Goal: Transaction & Acquisition: Purchase product/service

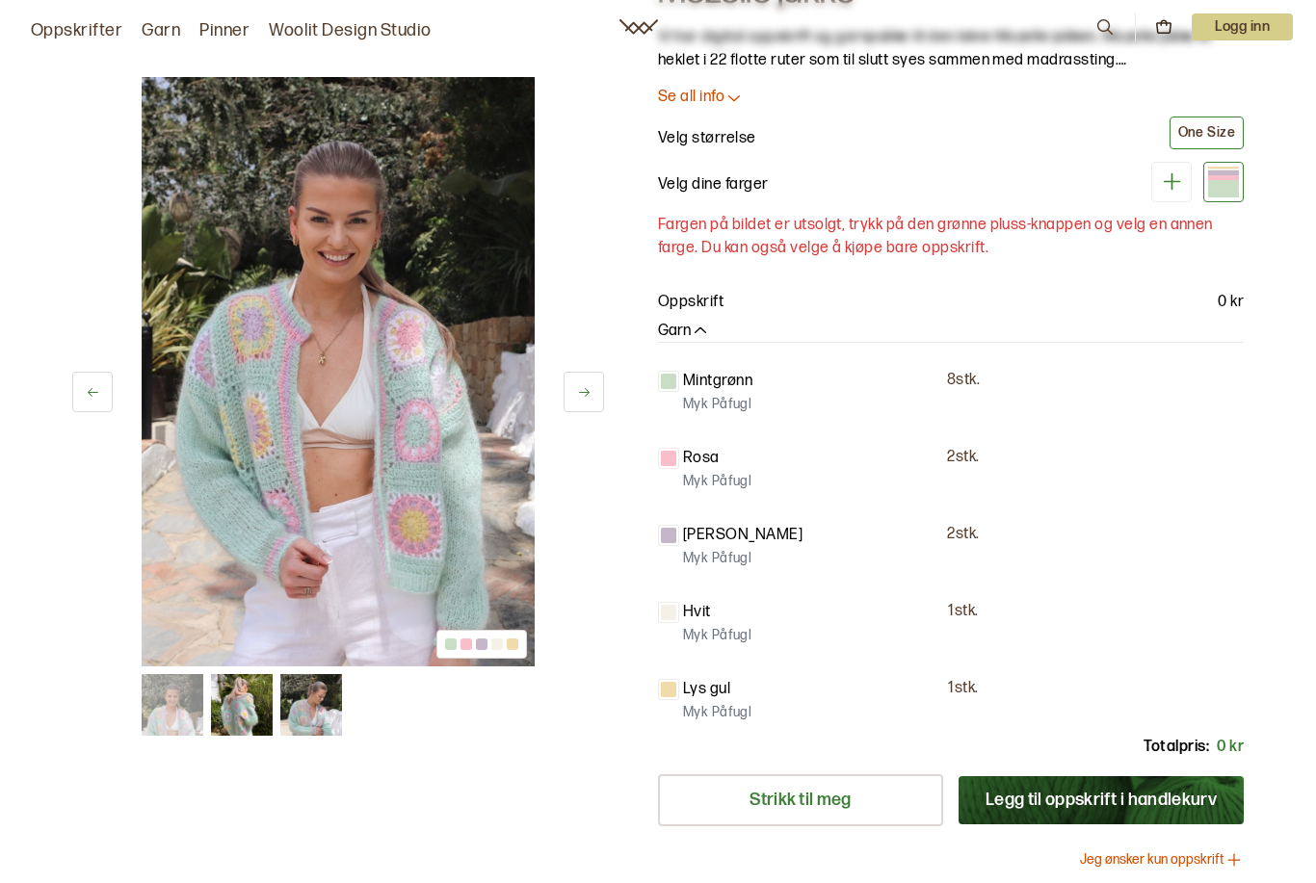
scroll to position [121, 0]
click at [1167, 173] on icon at bounding box center [1172, 182] width 24 height 24
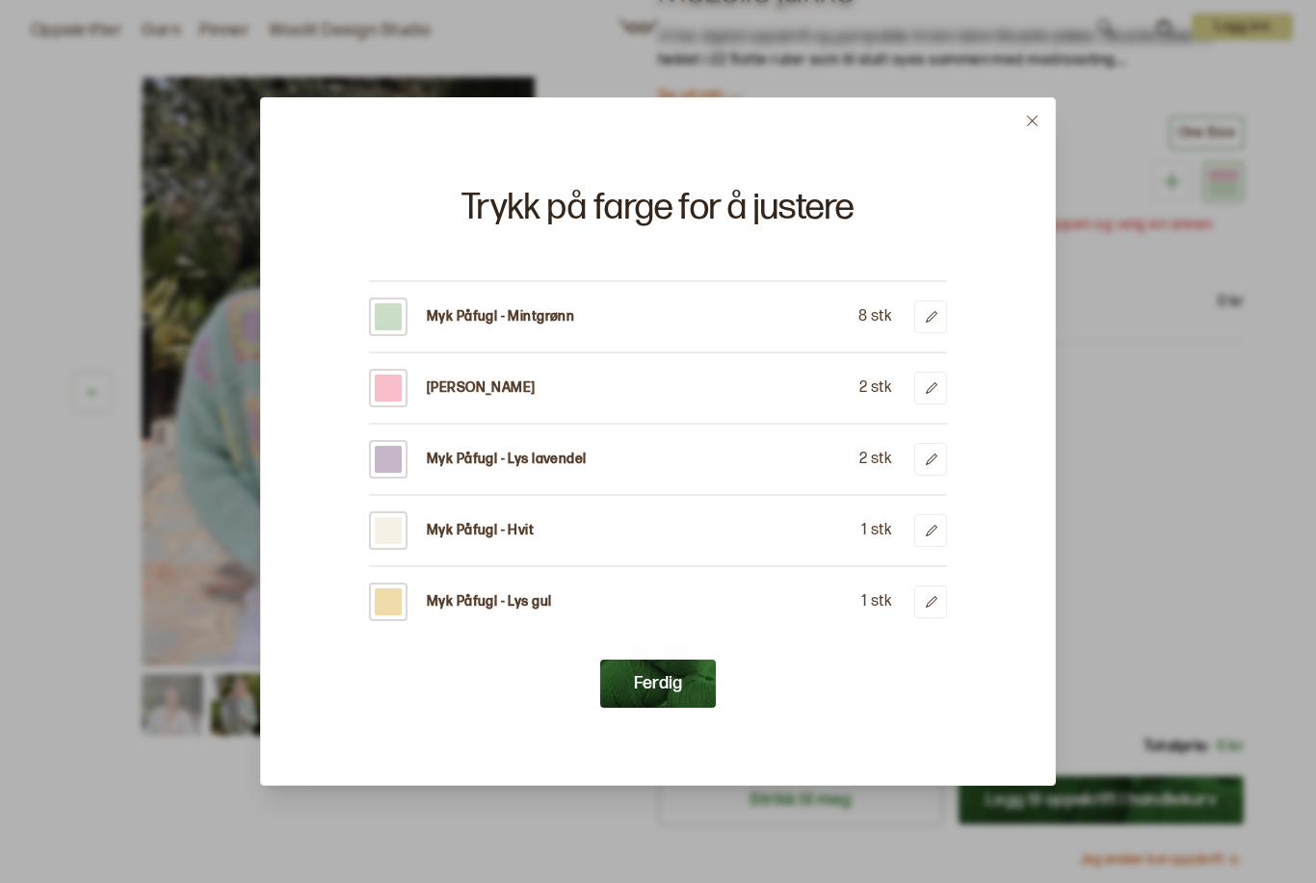
click at [945, 597] on button at bounding box center [930, 602] width 33 height 33
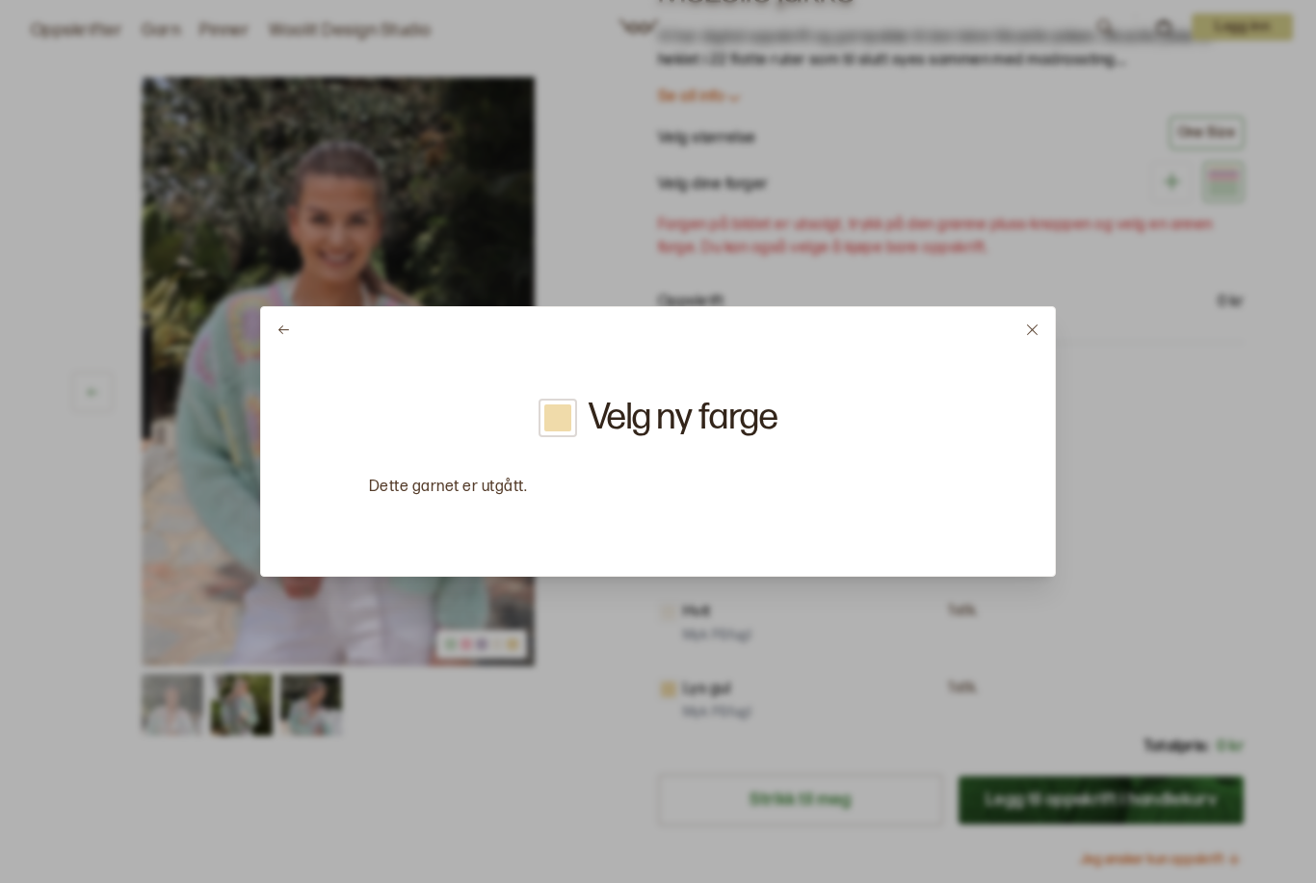
click at [1036, 327] on icon at bounding box center [1032, 330] width 11 height 11
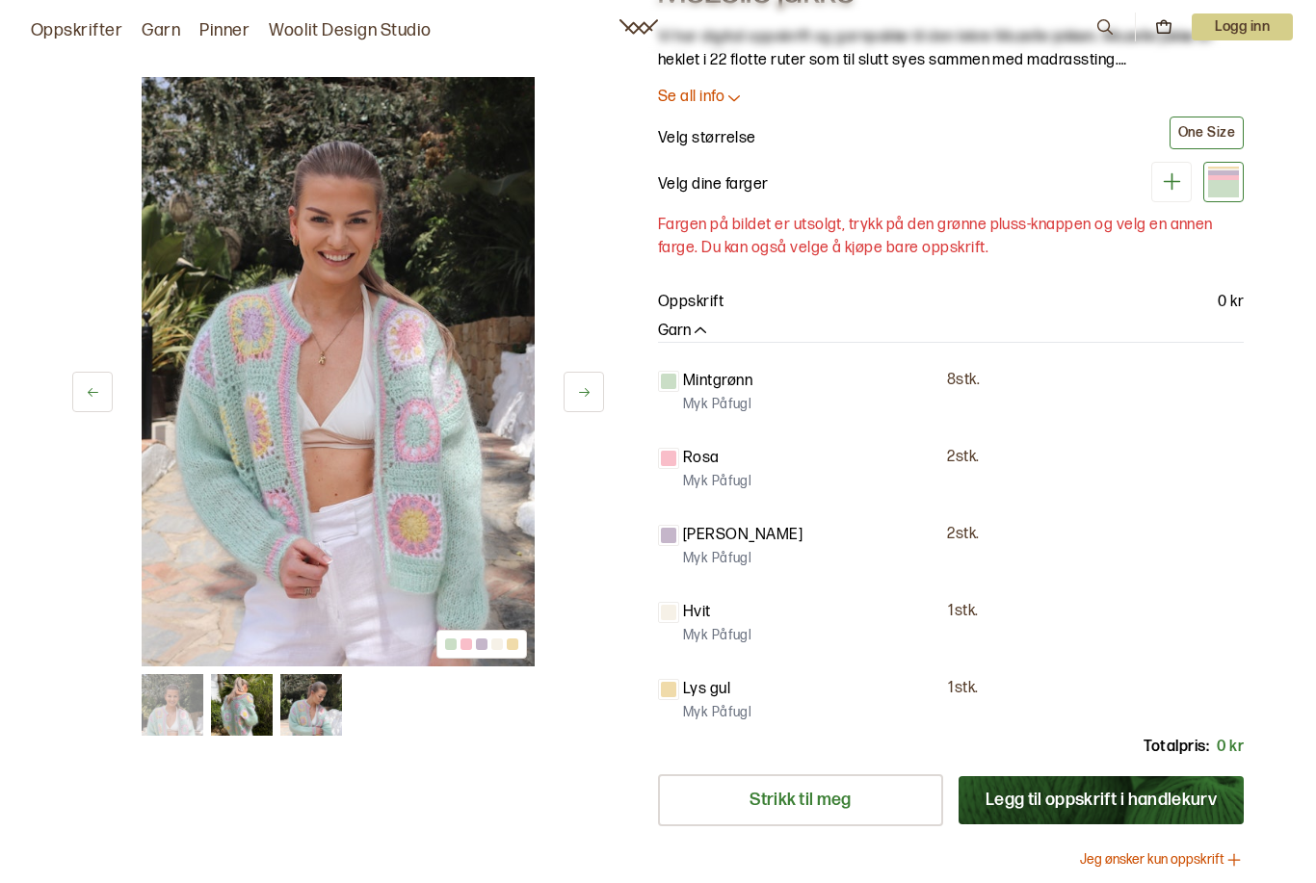
click at [966, 605] on p "1 stk." at bounding box center [963, 612] width 30 height 20
click at [1228, 188] on div at bounding box center [1223, 188] width 31 height 17
click at [1168, 184] on icon at bounding box center [1172, 182] width 24 height 24
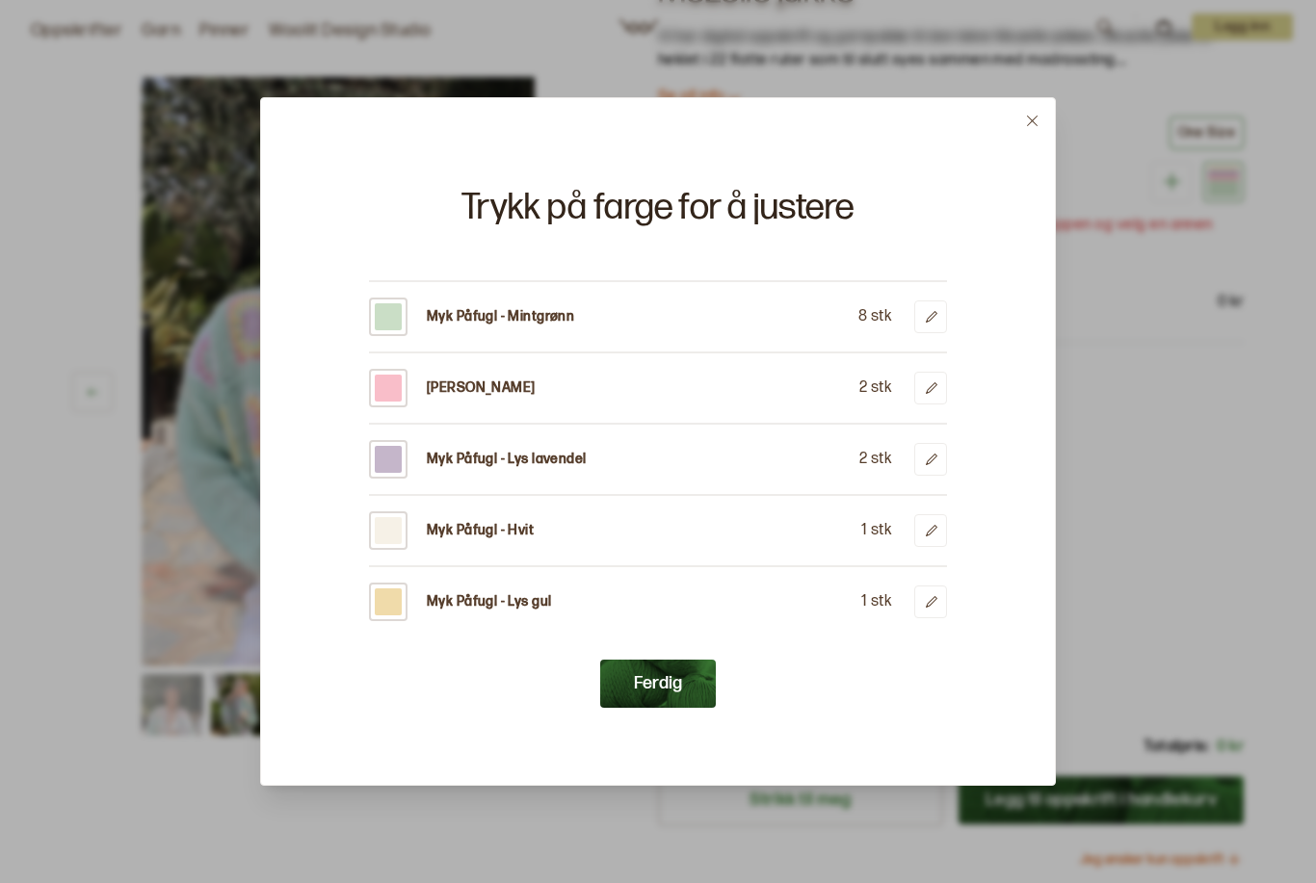
click at [927, 319] on icon at bounding box center [932, 317] width 12 height 12
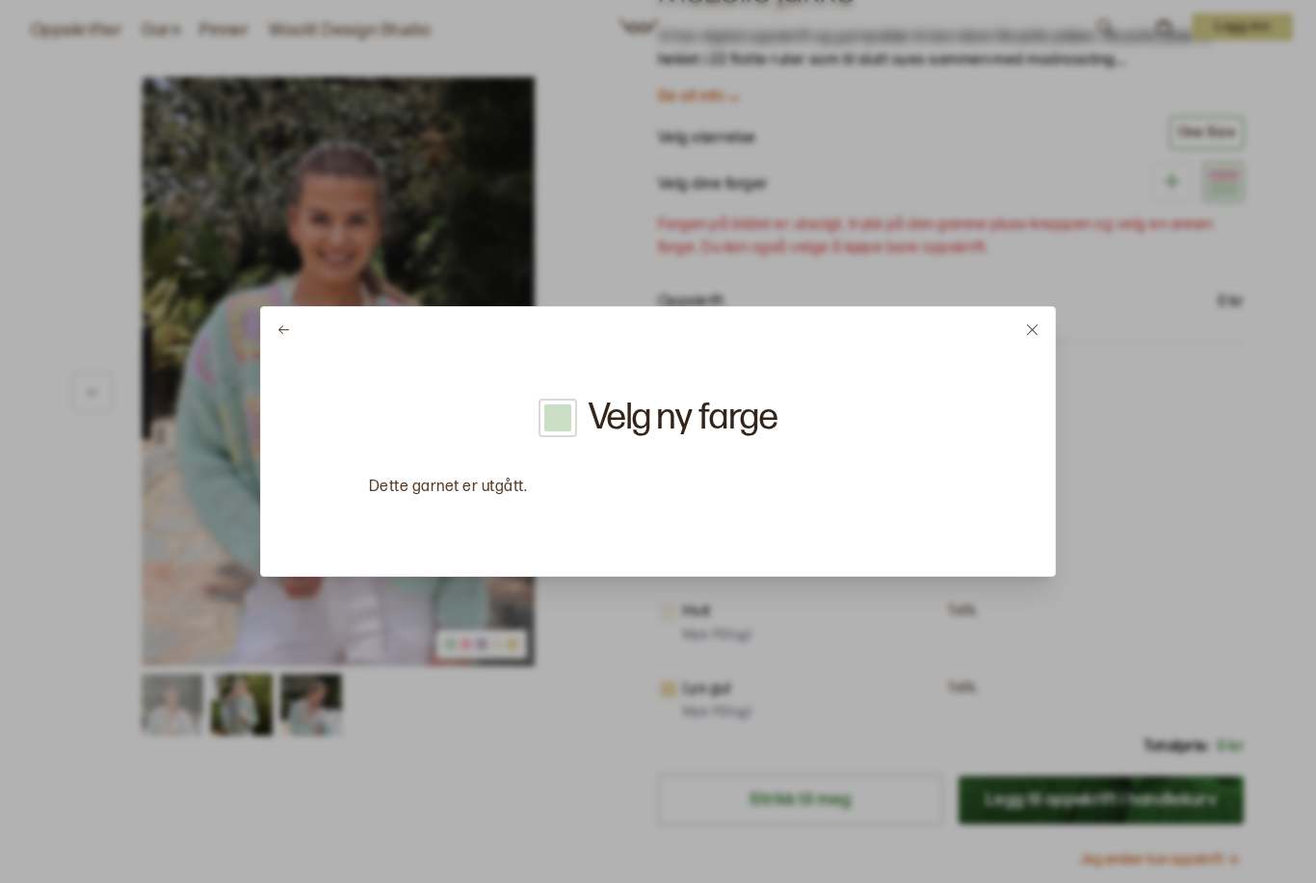
click at [291, 329] on button at bounding box center [283, 329] width 45 height 45
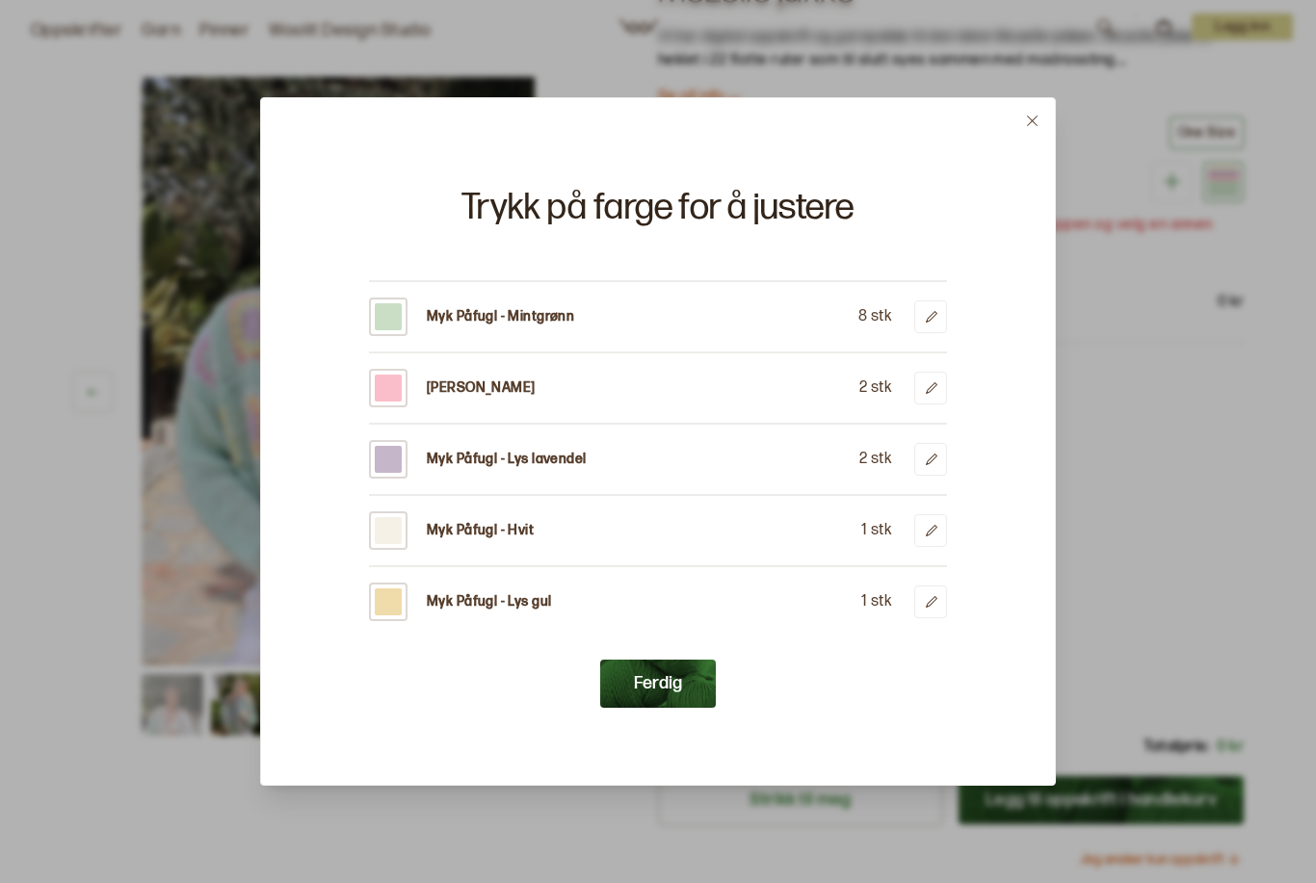
click at [1036, 106] on button at bounding box center [1032, 120] width 45 height 45
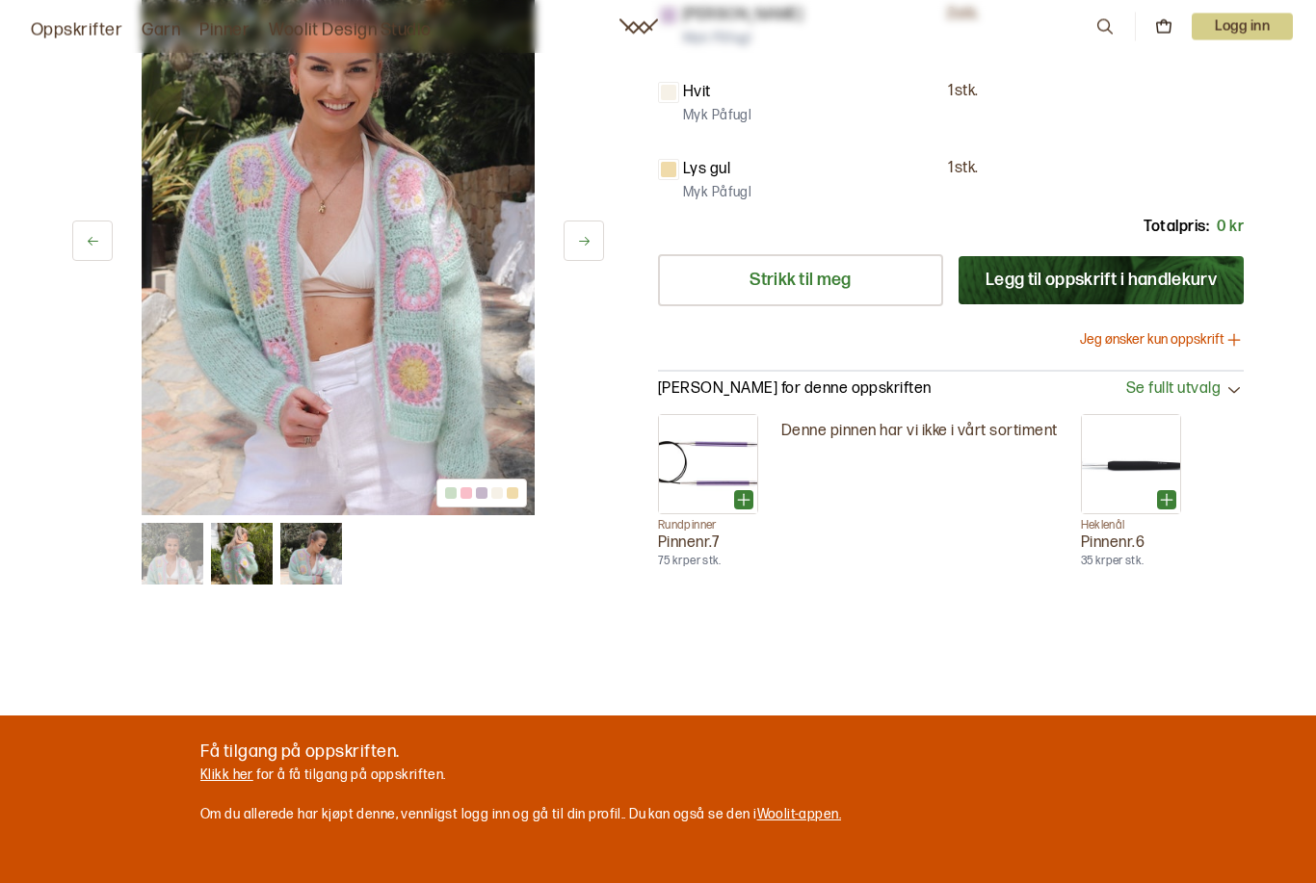
scroll to position [642, 0]
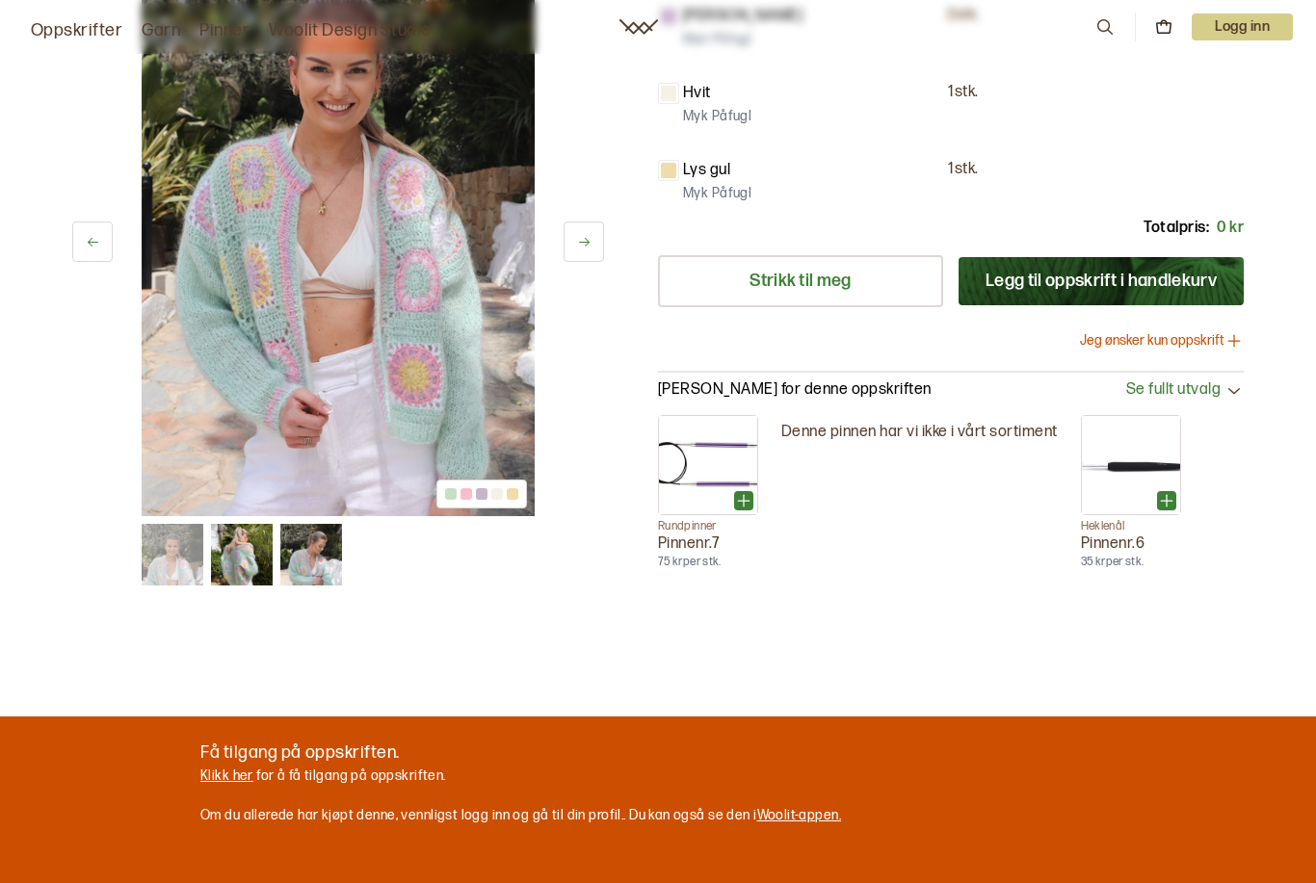
click at [1161, 336] on button "Jeg ønsker kun oppskrift" at bounding box center [1162, 340] width 164 height 19
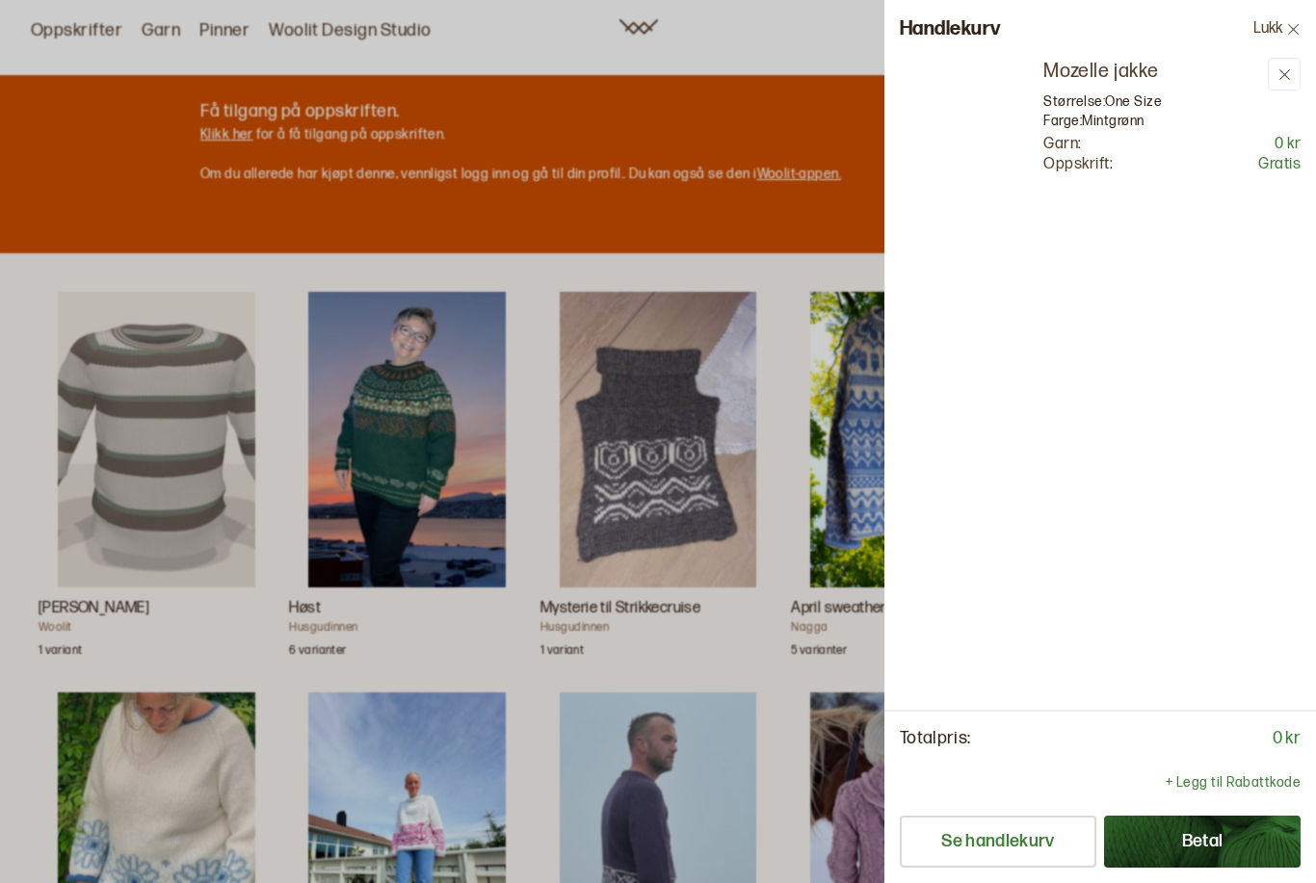
scroll to position [0, 0]
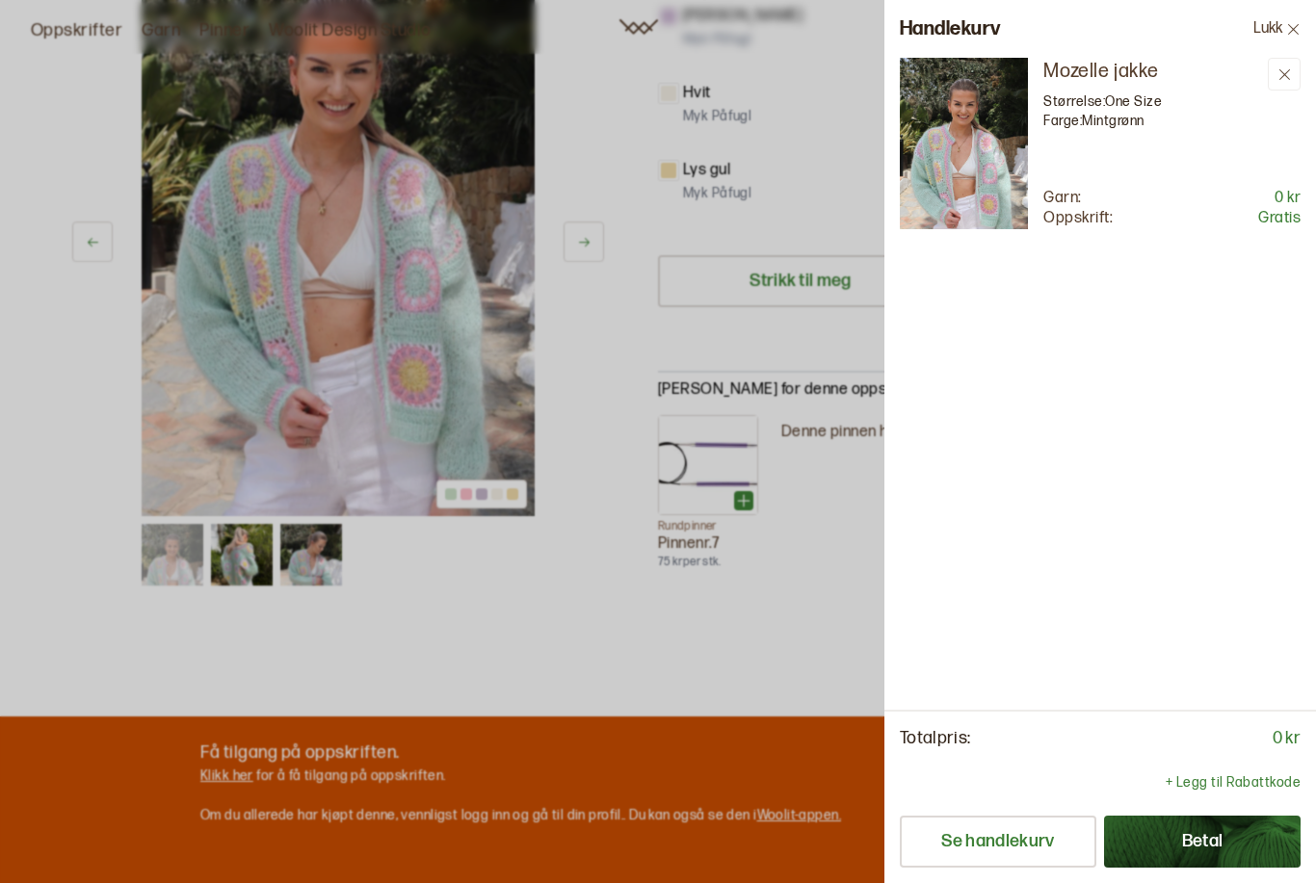
click at [1226, 868] on button "Betal" at bounding box center [1202, 842] width 197 height 52
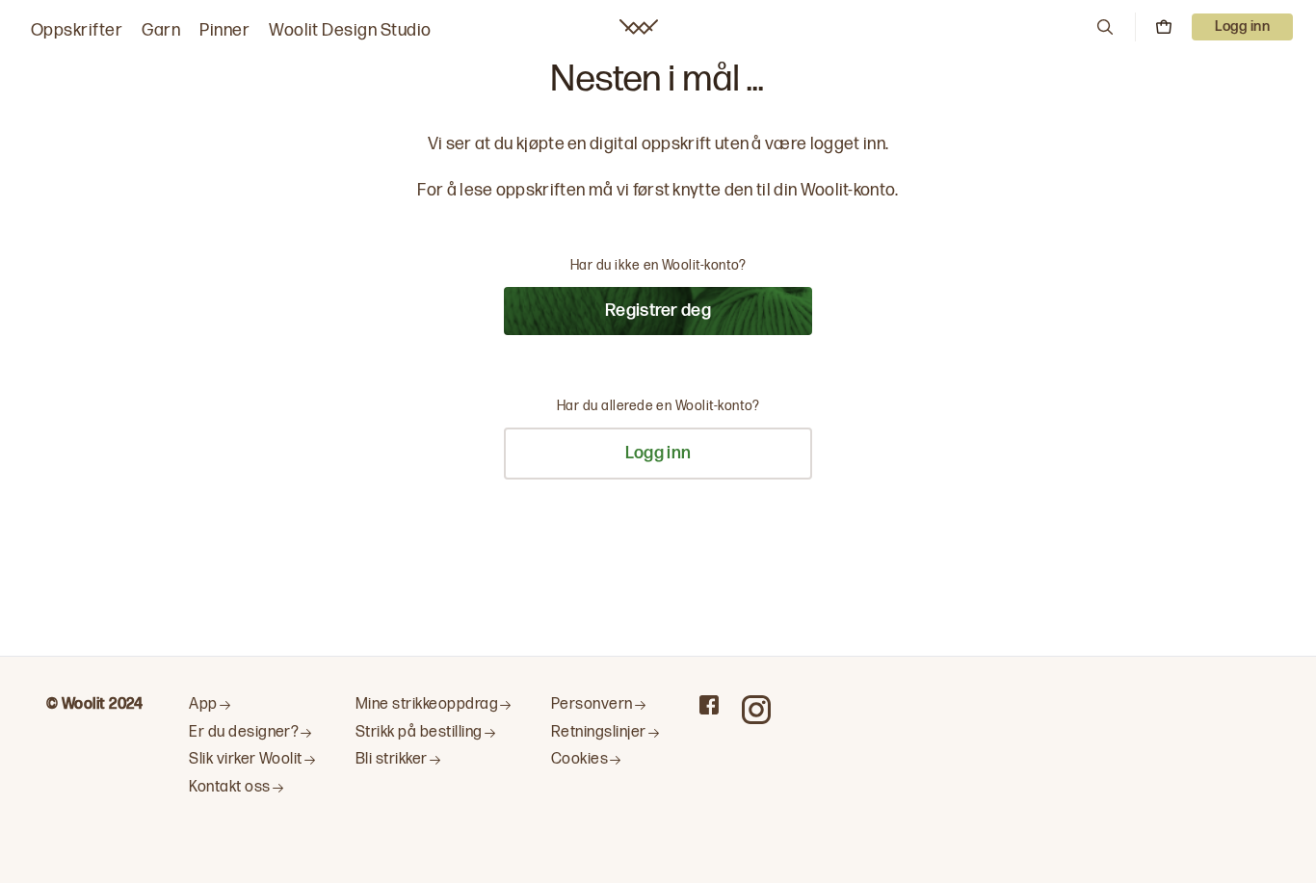
click at [671, 298] on button "Registrer deg" at bounding box center [658, 311] width 308 height 48
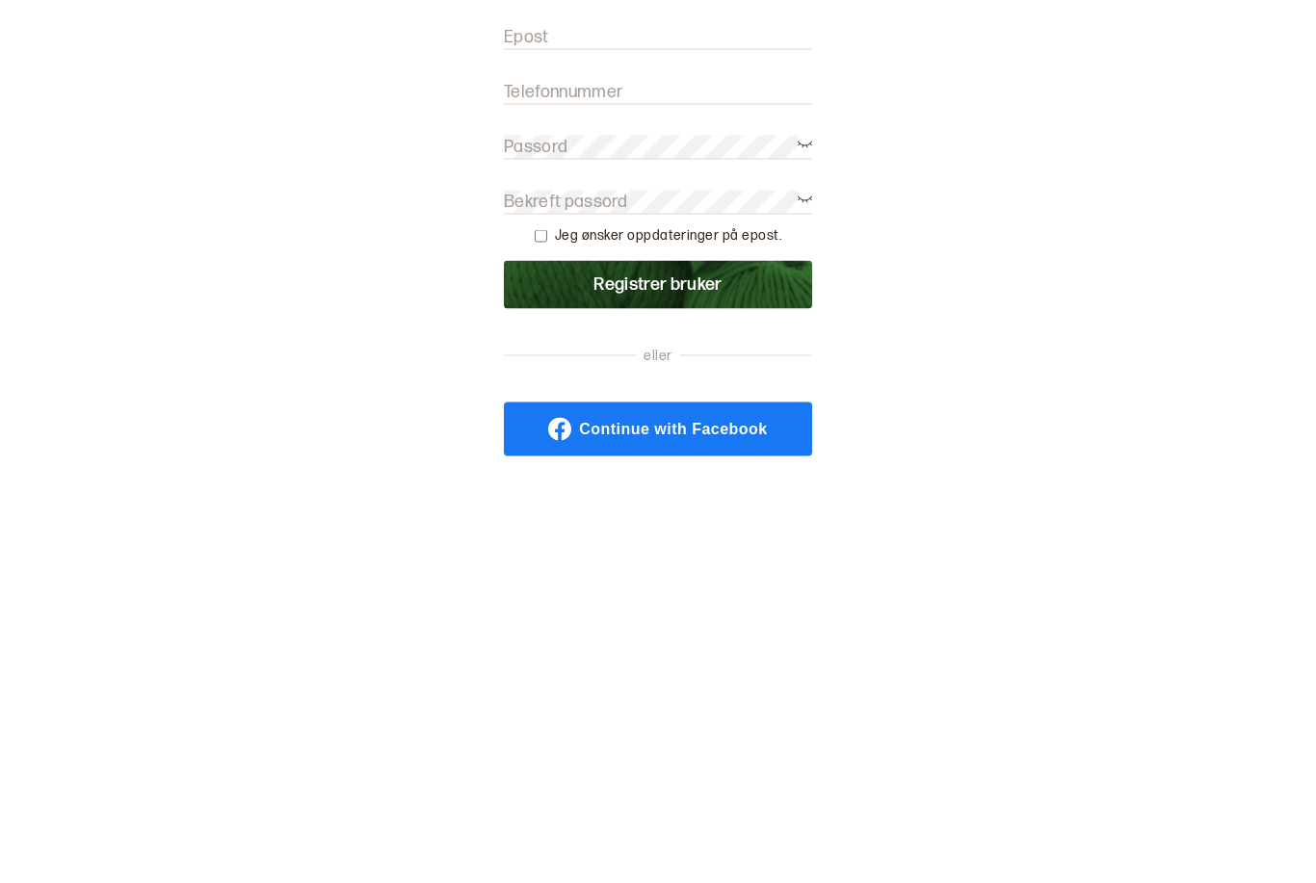
scroll to position [80, 0]
click at [654, 297] on input "Epost" at bounding box center [658, 309] width 308 height 24
type input "[EMAIL_ADDRESS][DOMAIN_NAME]"
click at [643, 352] on input "Telefonnummer" at bounding box center [658, 364] width 308 height 24
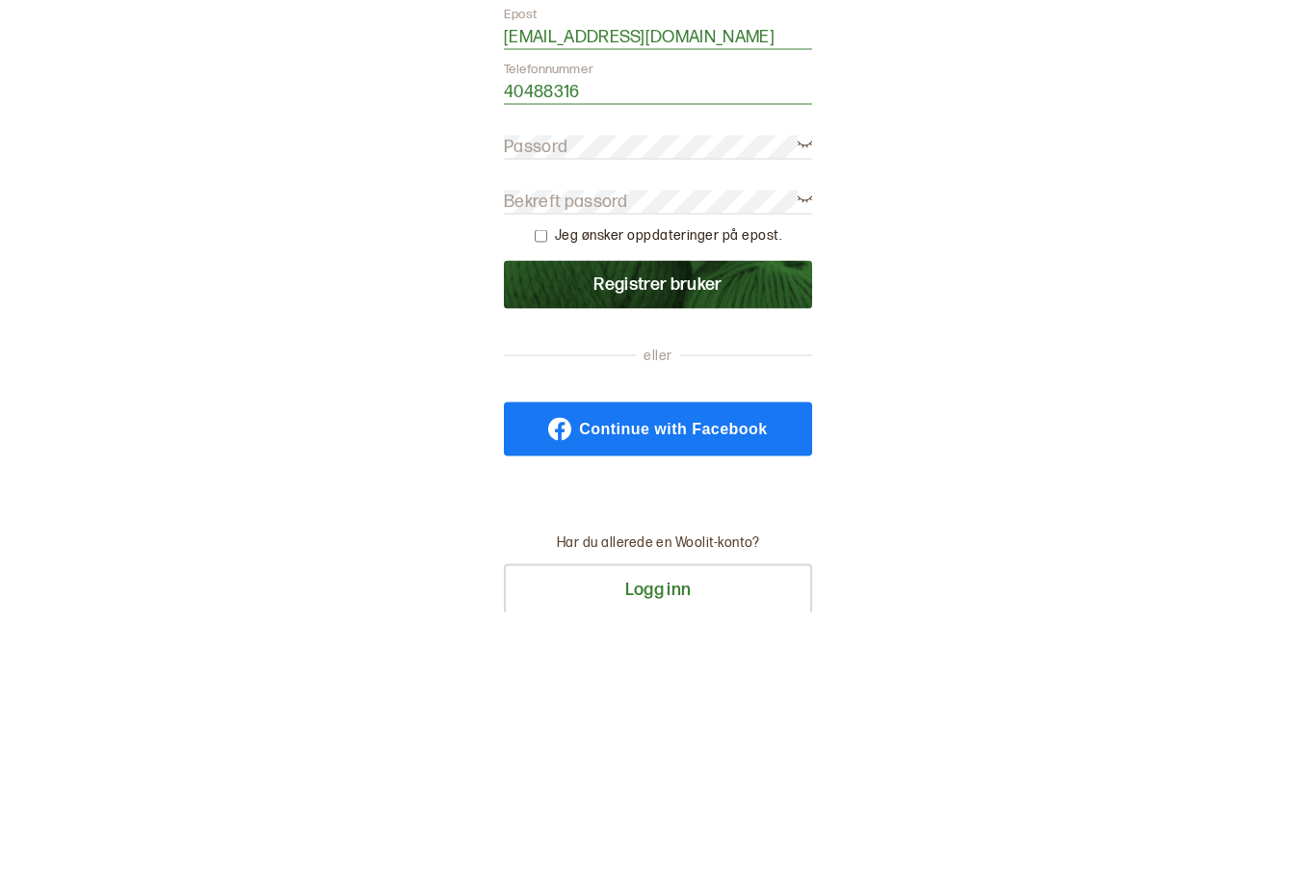
type input "40488316"
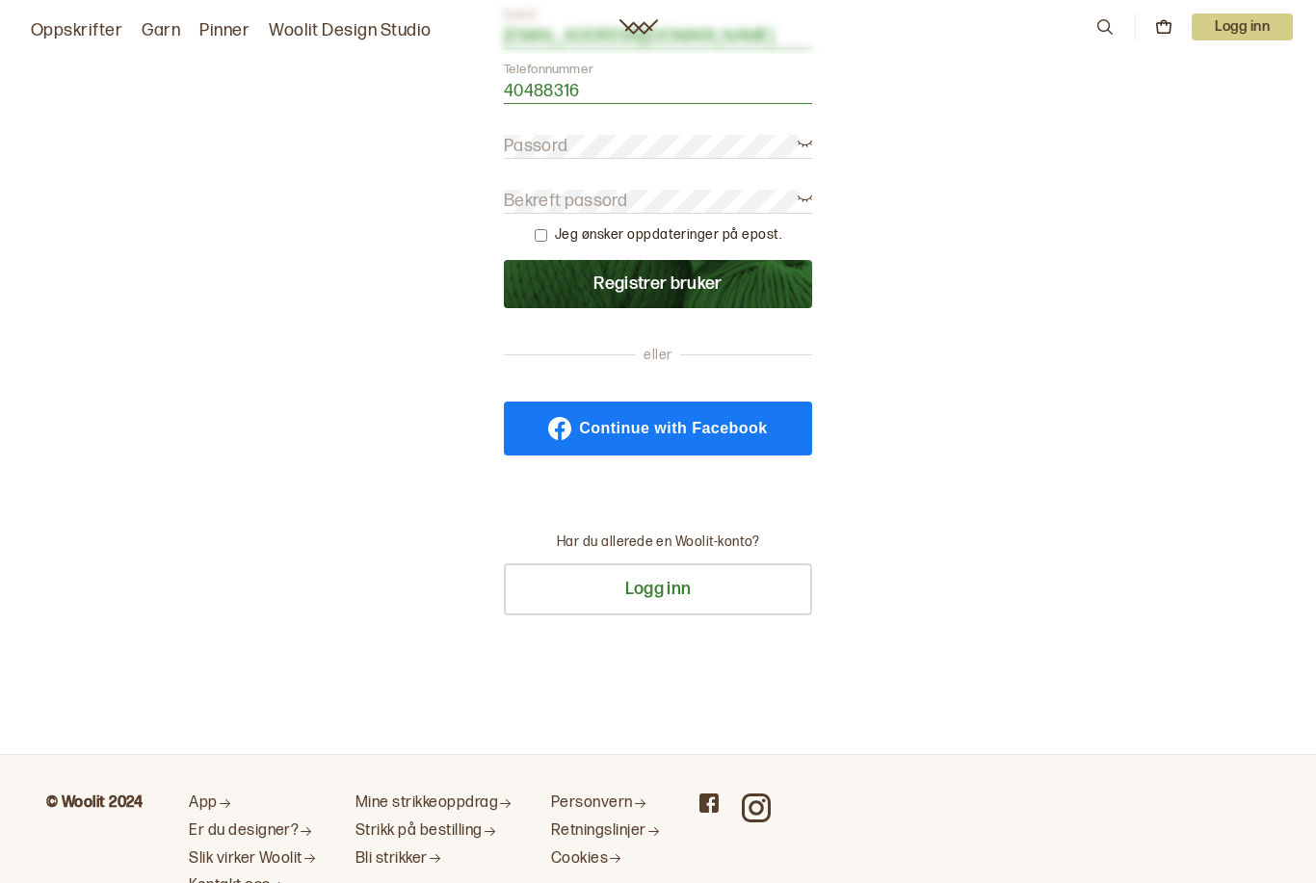
scroll to position [351, 0]
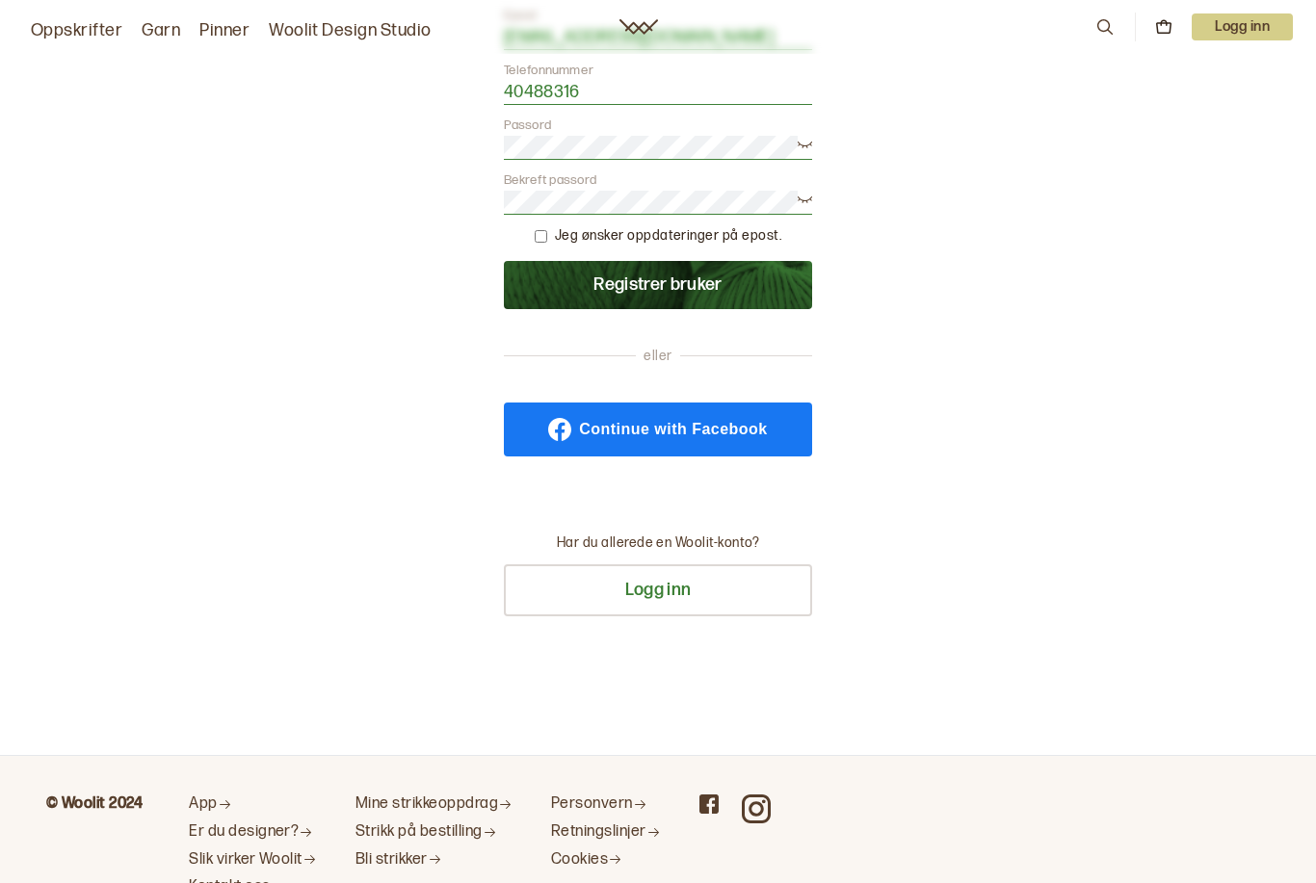
click at [707, 276] on button "Registrer bruker" at bounding box center [658, 285] width 308 height 48
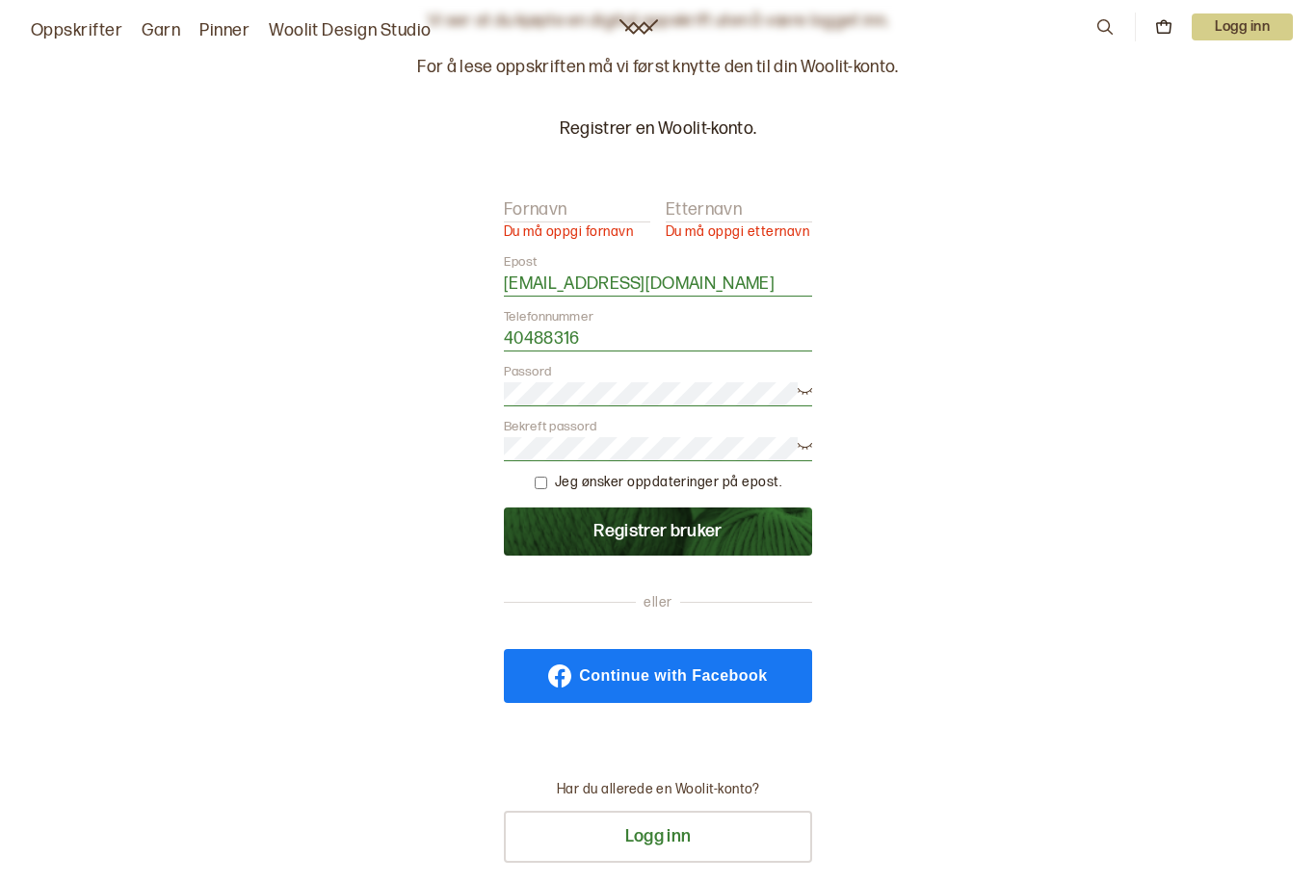
click at [576, 198] on input "Fornavn" at bounding box center [577, 210] width 146 height 24
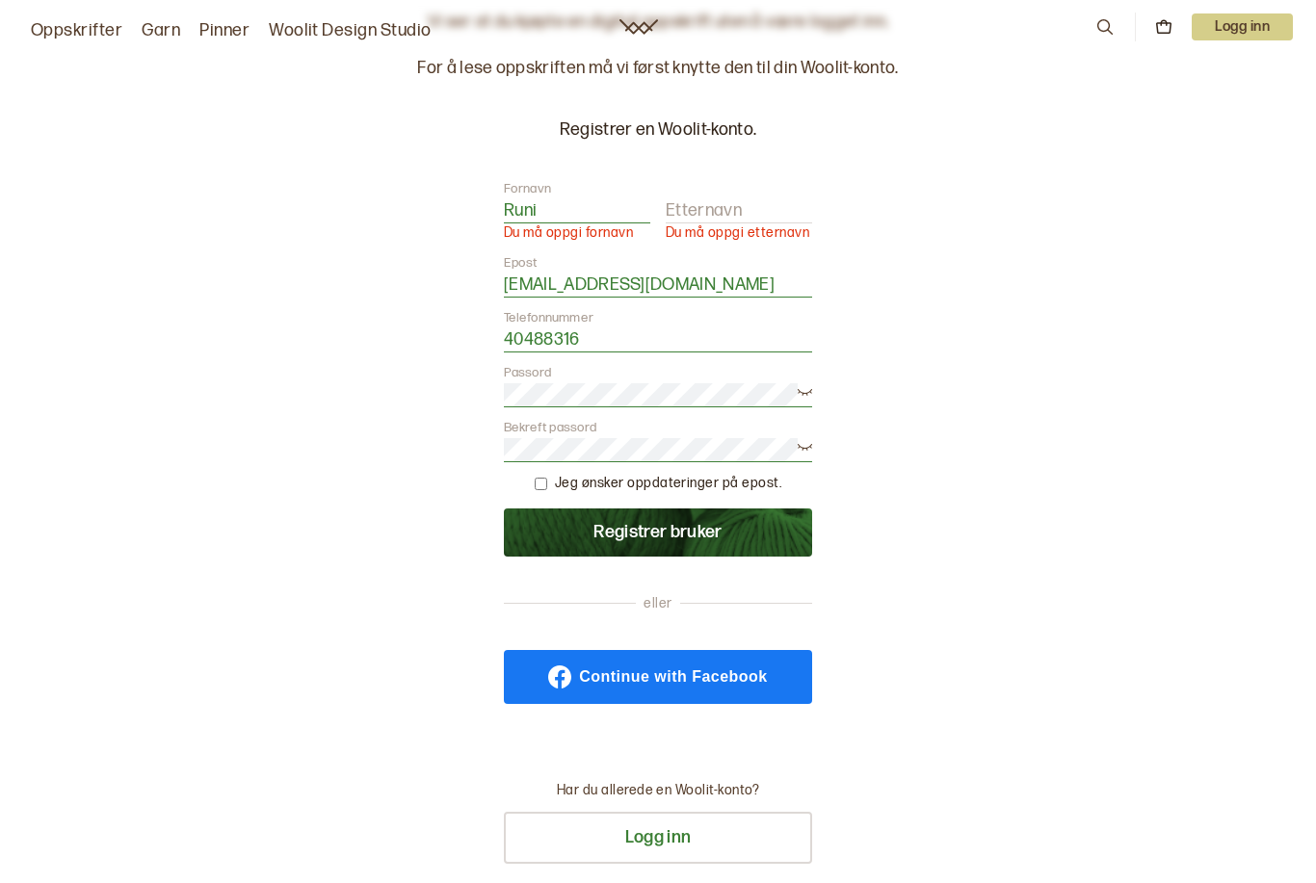
type input "Runi"
click at [727, 211] on label "Etternavn" at bounding box center [704, 210] width 76 height 23
click at [727, 211] on input "Etternavn" at bounding box center [739, 211] width 146 height 24
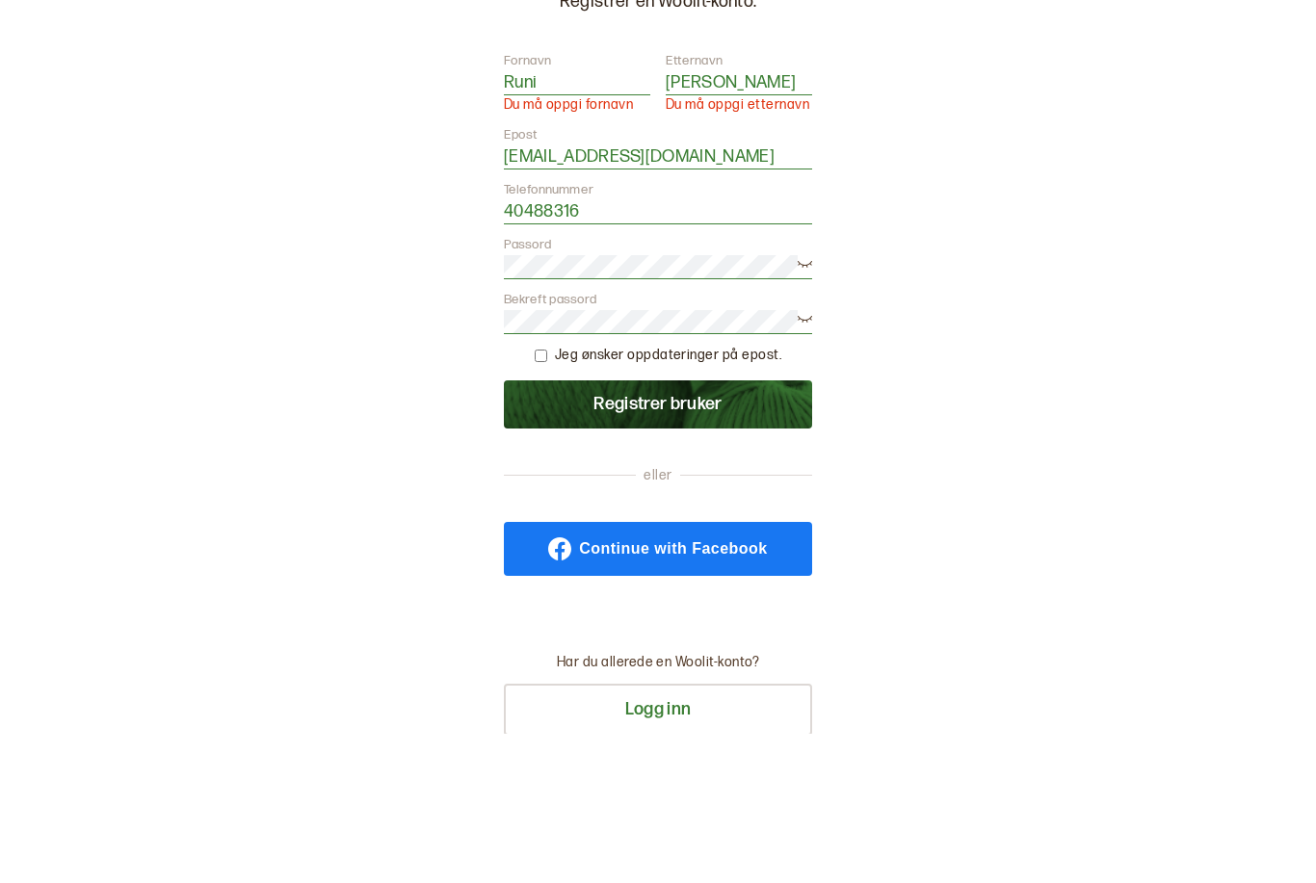
type input "[PERSON_NAME]"
click at [699, 530] on button "Registrer bruker" at bounding box center [658, 554] width 308 height 48
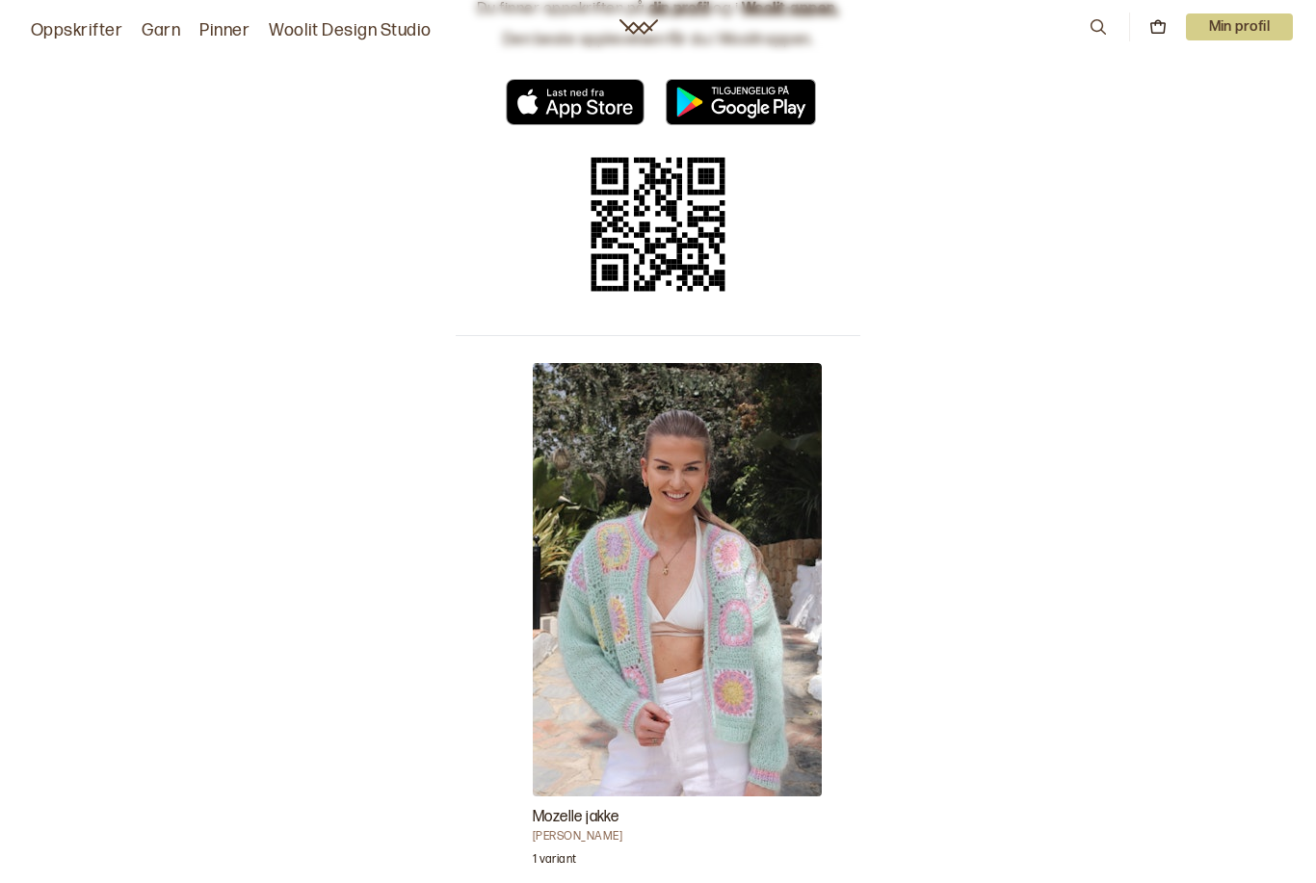
scroll to position [176, 0]
click at [1221, 37] on p "Min profil" at bounding box center [1240, 26] width 108 height 27
click at [1235, 80] on div "Profil" at bounding box center [1216, 78] width 152 height 39
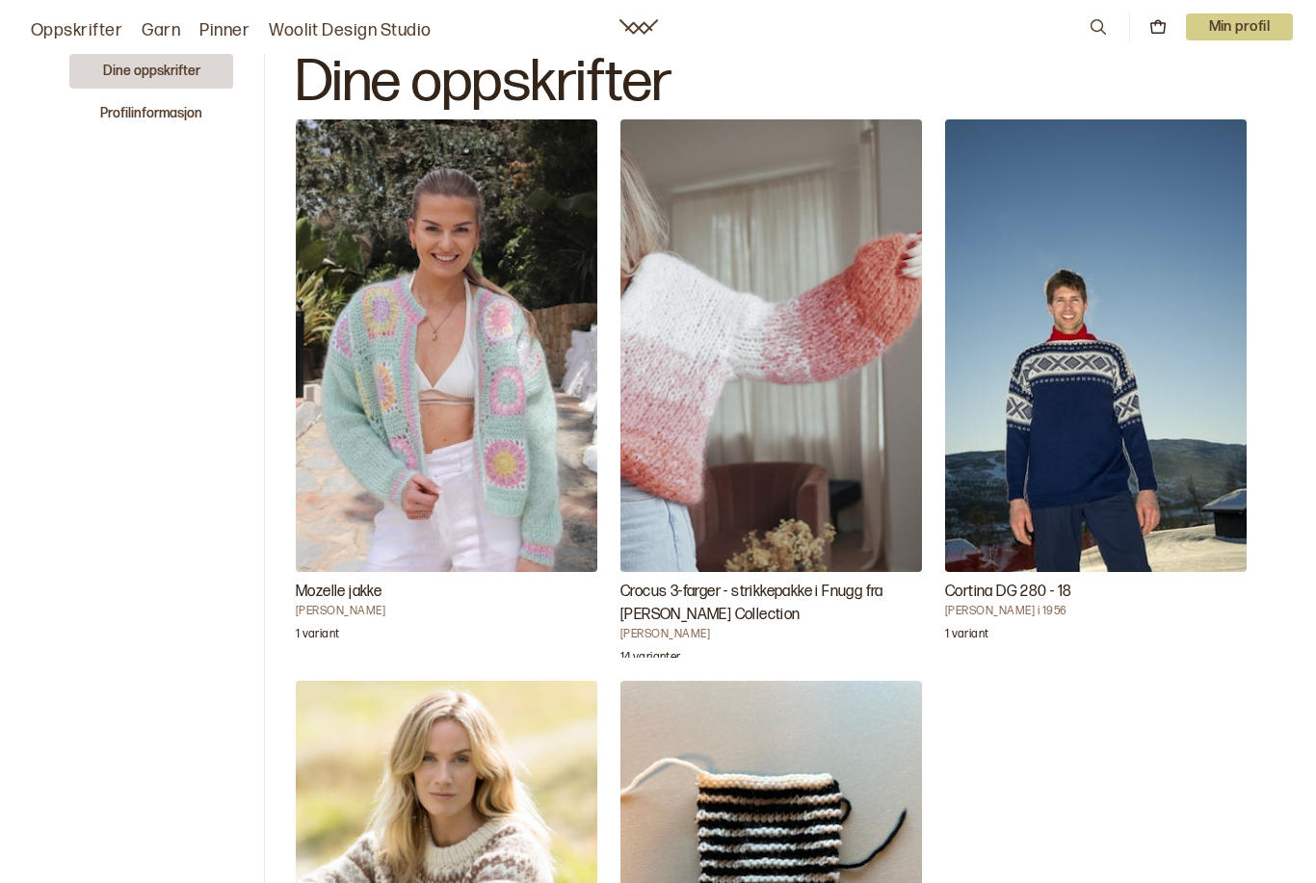
click at [518, 479] on img "Mozelle jakke" at bounding box center [447, 345] width 302 height 453
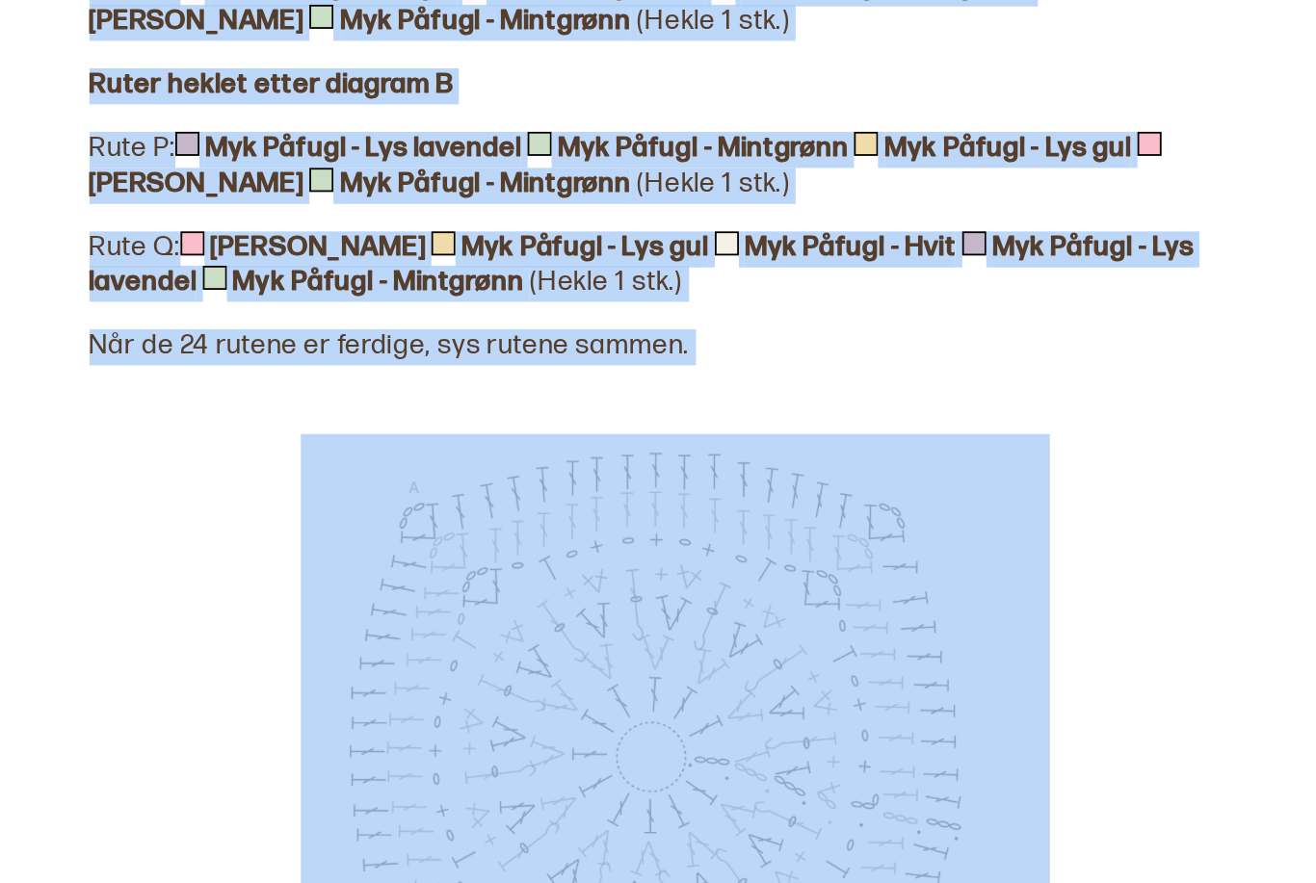
scroll to position [2725, 0]
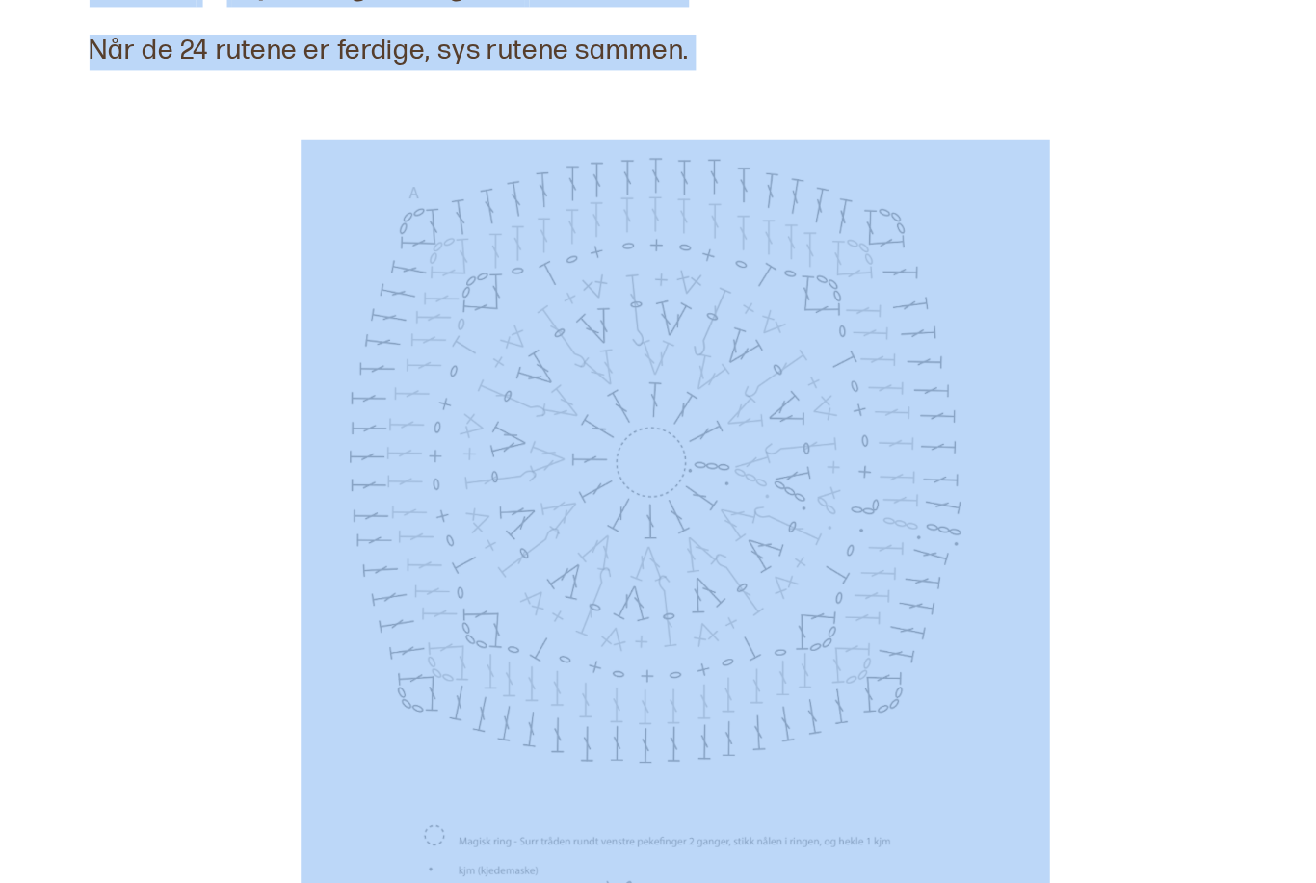
click at [448, 321] on img at bounding box center [658, 630] width 421 height 618
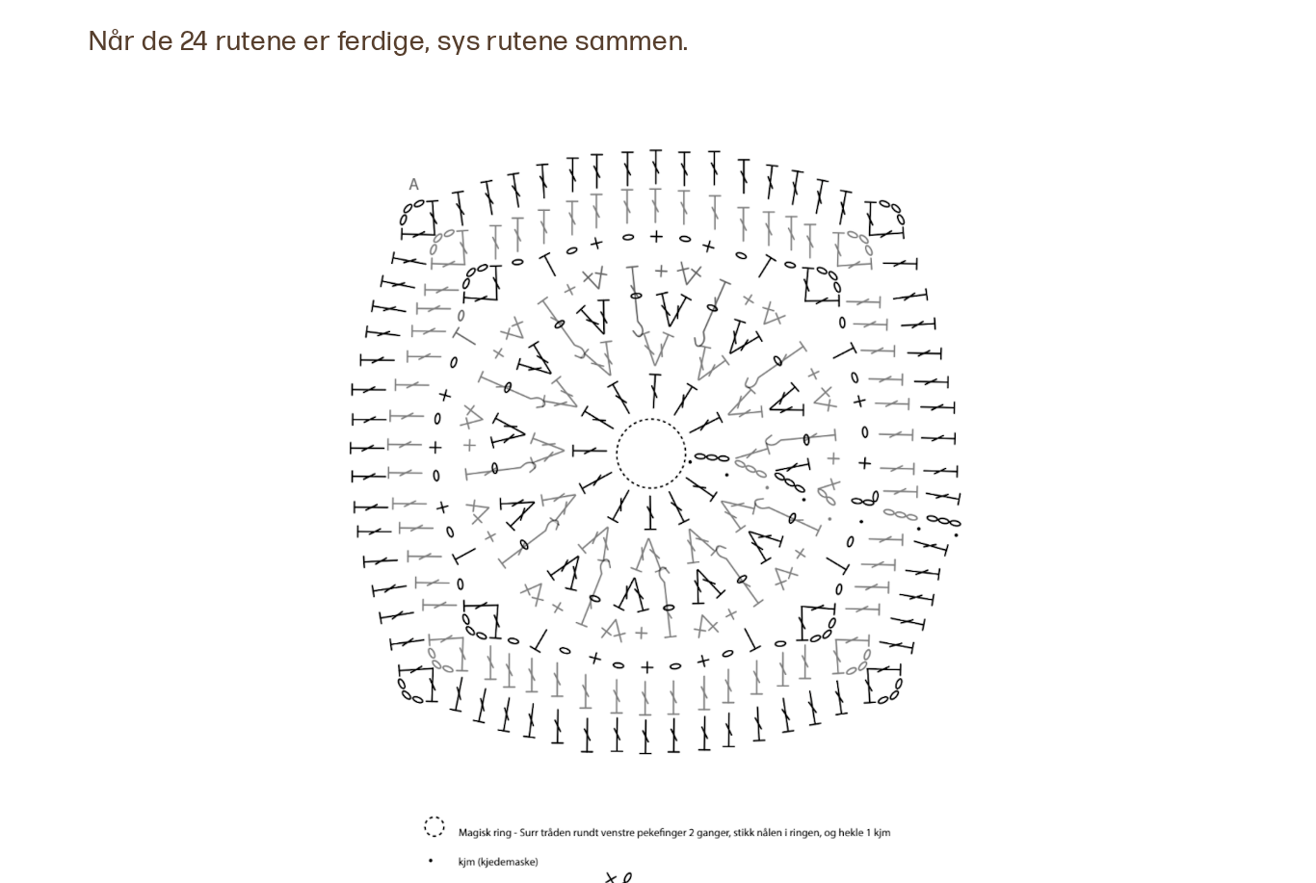
click at [448, 321] on img at bounding box center [658, 630] width 421 height 618
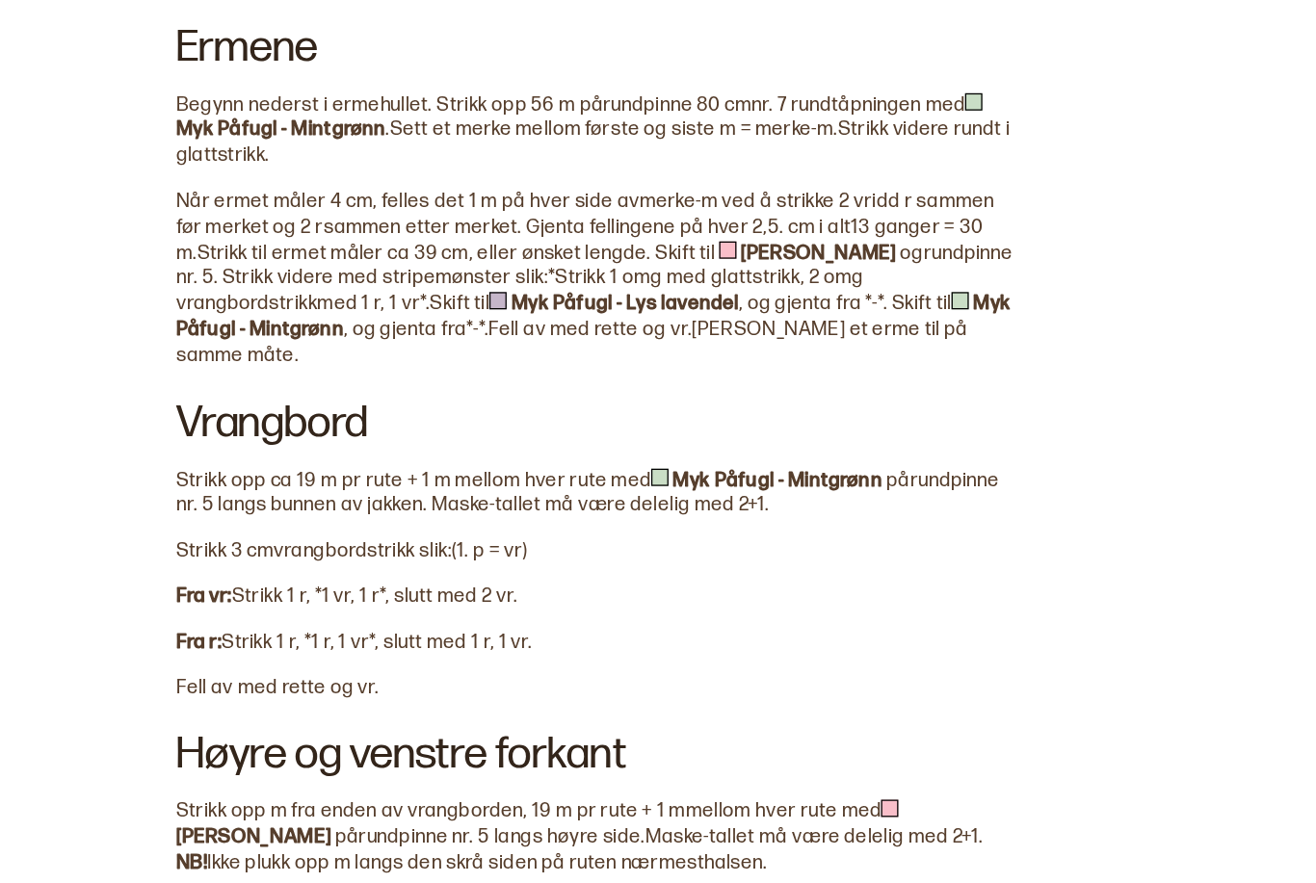
scroll to position [5723, 0]
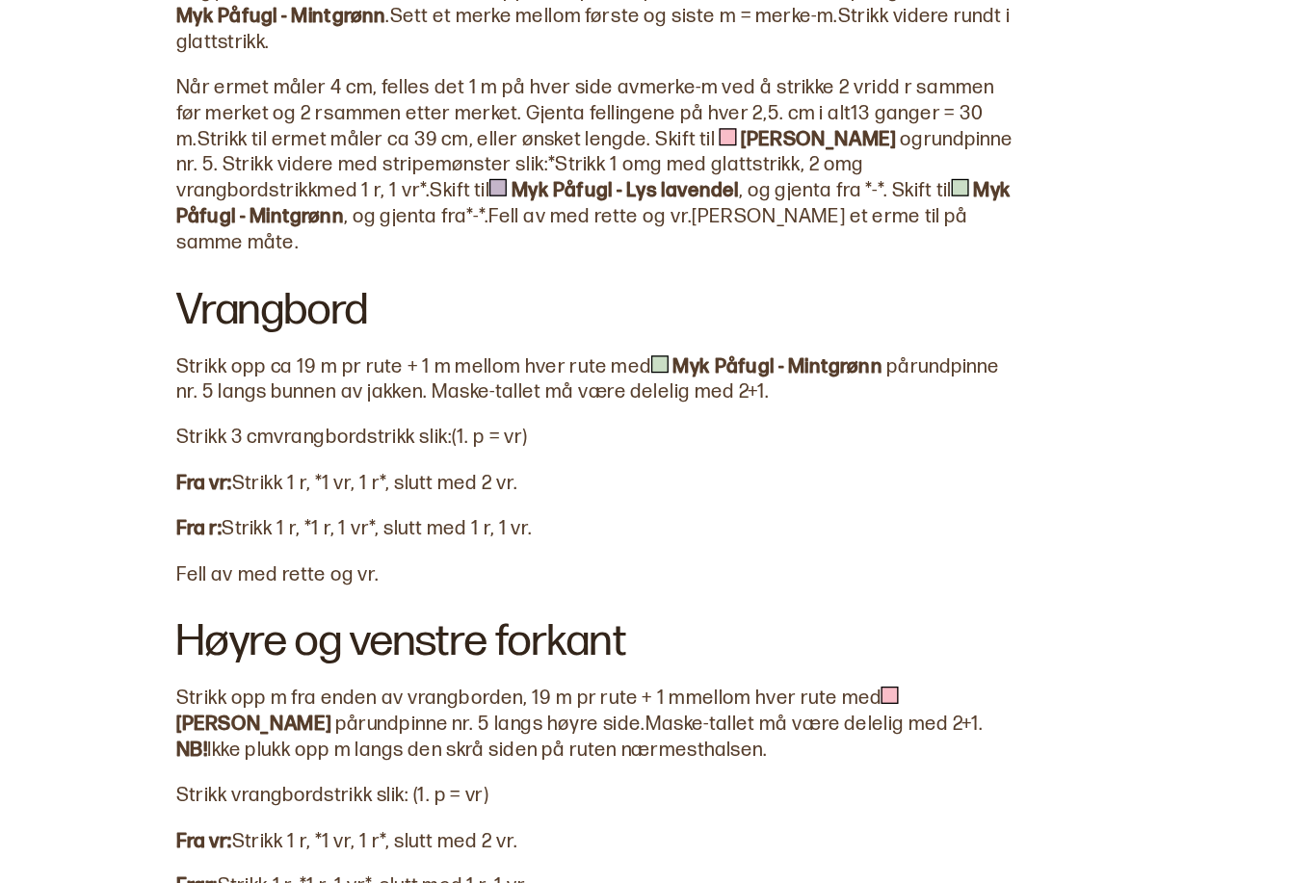
click at [329, 49] on h2 "Ermene" at bounding box center [658, 87] width 658 height 77
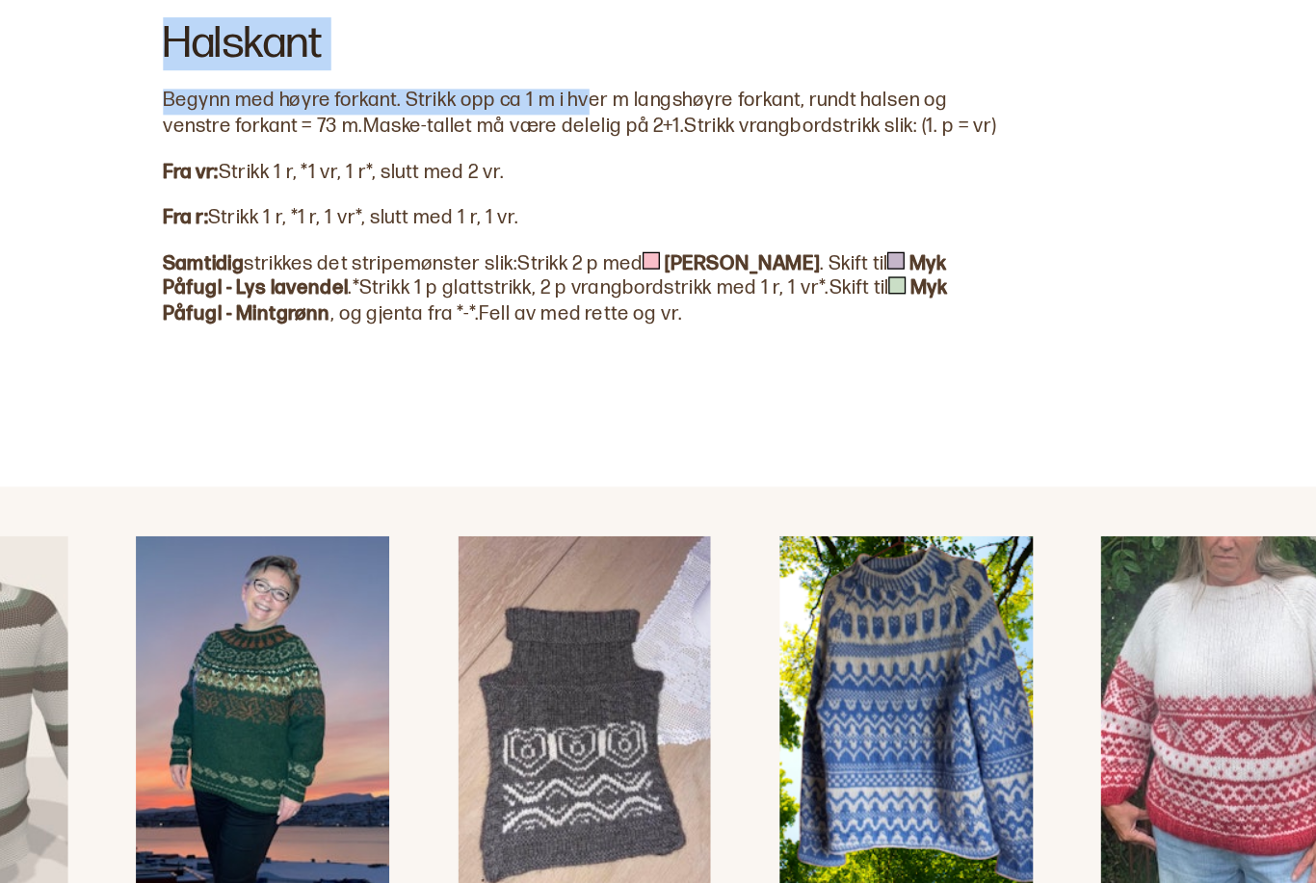
scroll to position [6538, 0]
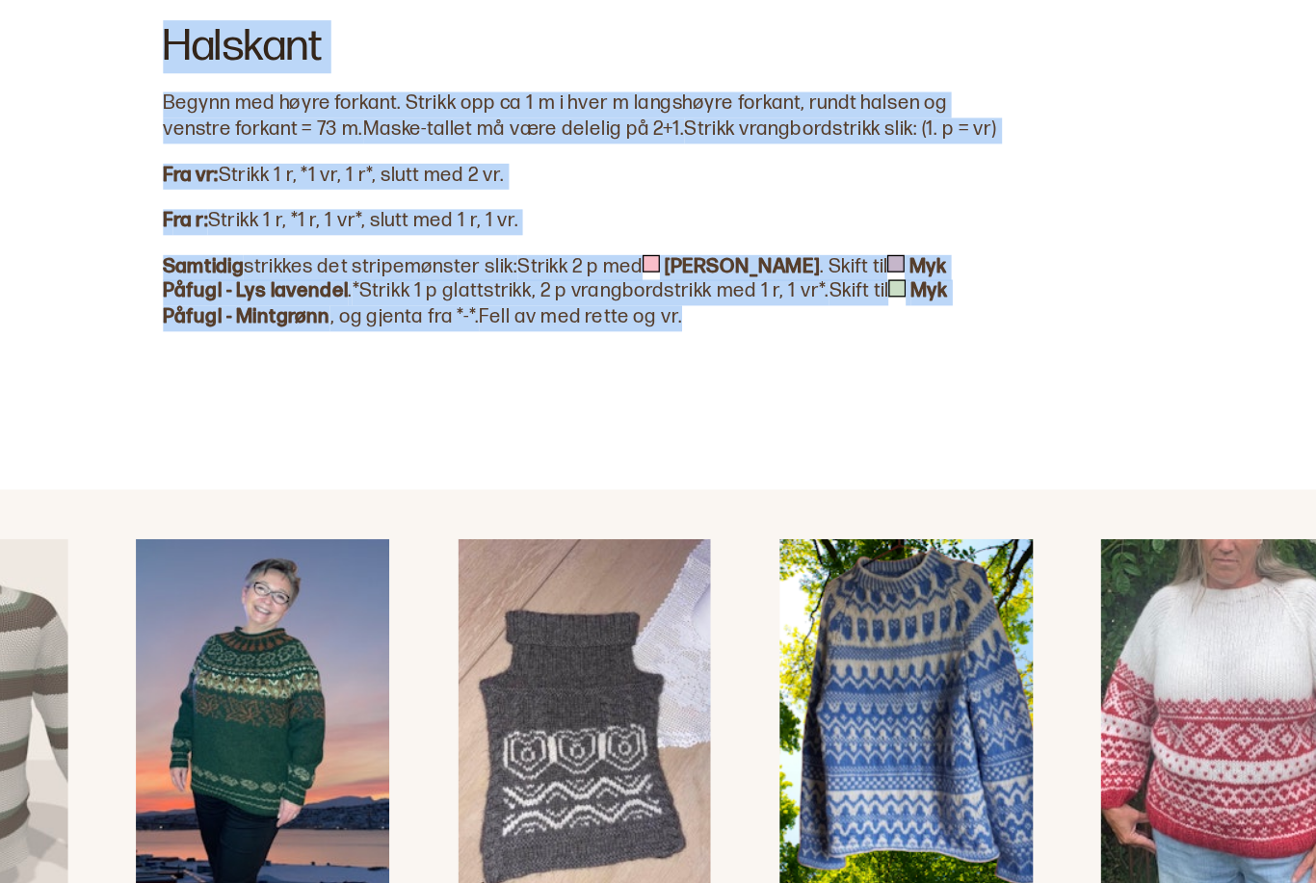
copy div "Ermene Begynn nederst i ermehullet. Strikk opp 56 m på rundpinne 80 cm nr. 7 ru…"
